Goal: Transaction & Acquisition: Purchase product/service

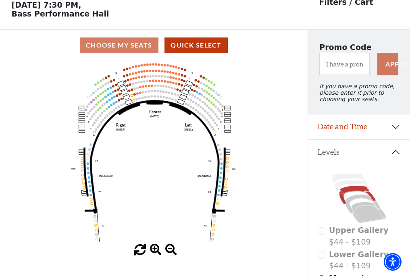
scroll to position [38, 0]
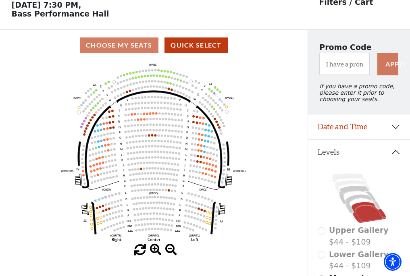
scroll to position [38, 0]
